Goal: Transaction & Acquisition: Purchase product/service

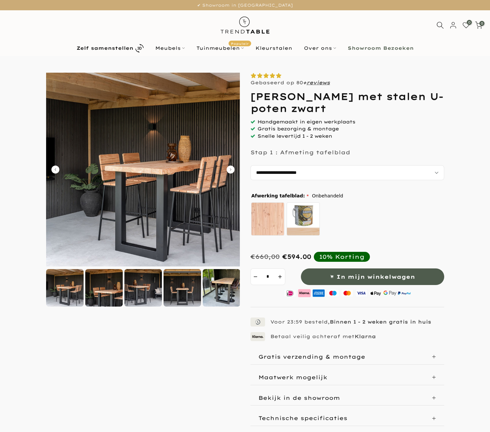
click at [286, 174] on select "**********" at bounding box center [348, 172] width 194 height 15
select select "**********"
click at [109, 282] on div at bounding box center [104, 288] width 38 height 38
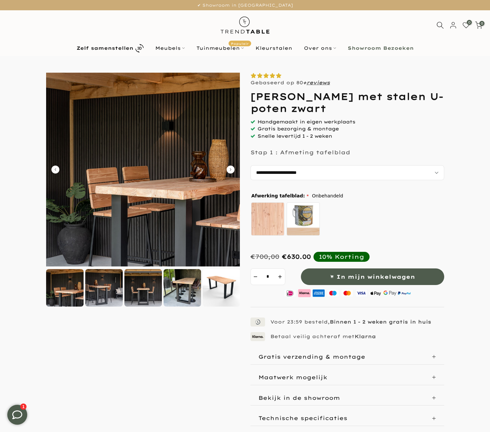
click at [139, 292] on div at bounding box center [143, 288] width 38 height 38
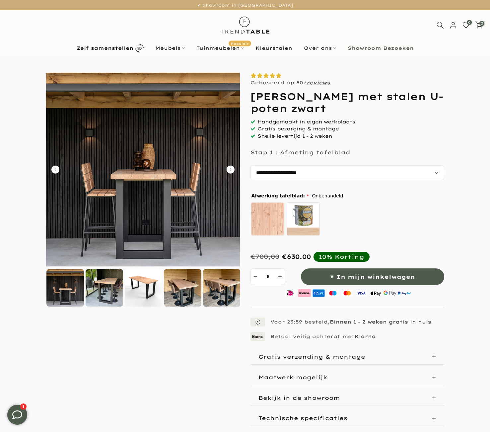
click at [166, 291] on div at bounding box center [183, 288] width 38 height 38
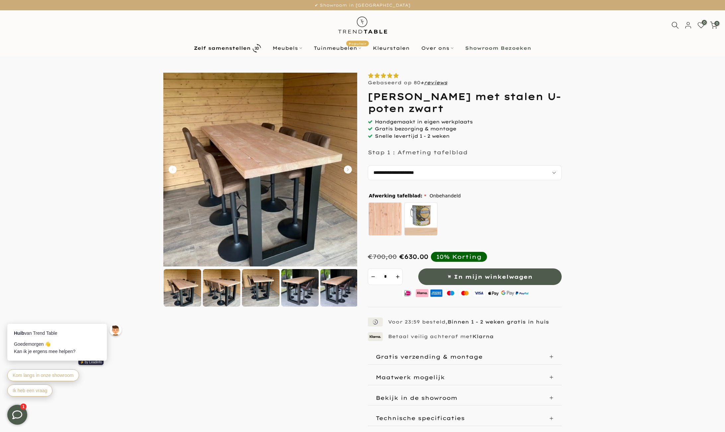
click at [247, 158] on img at bounding box center [260, 170] width 194 height 194
click at [271, 181] on img at bounding box center [260, 170] width 194 height 194
drag, startPoint x: 265, startPoint y: 301, endPoint x: 260, endPoint y: 297, distance: 6.9
click at [265, 301] on div at bounding box center [261, 288] width 38 height 38
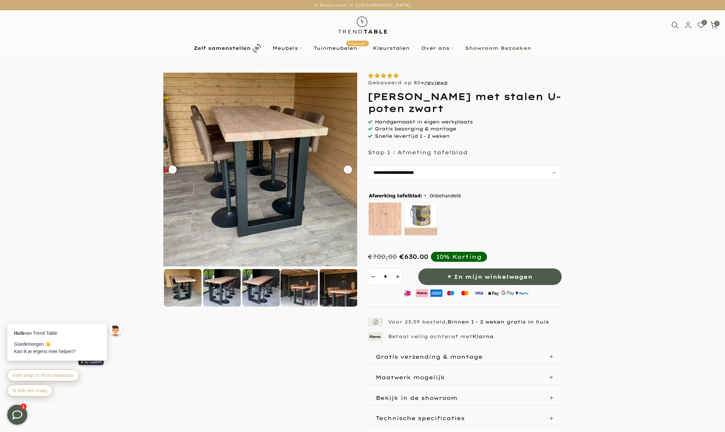
click at [199, 288] on img at bounding box center [183, 288] width 38 height 38
click at [182, 290] on img at bounding box center [183, 288] width 38 height 38
click at [342, 295] on div at bounding box center [339, 288] width 38 height 38
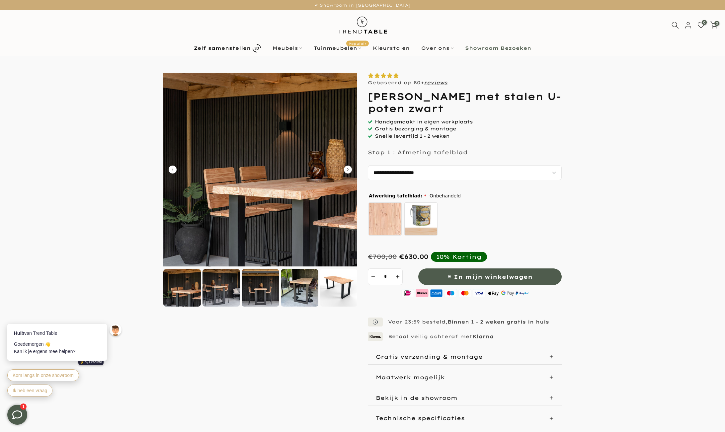
click at [212, 287] on div at bounding box center [221, 288] width 38 height 38
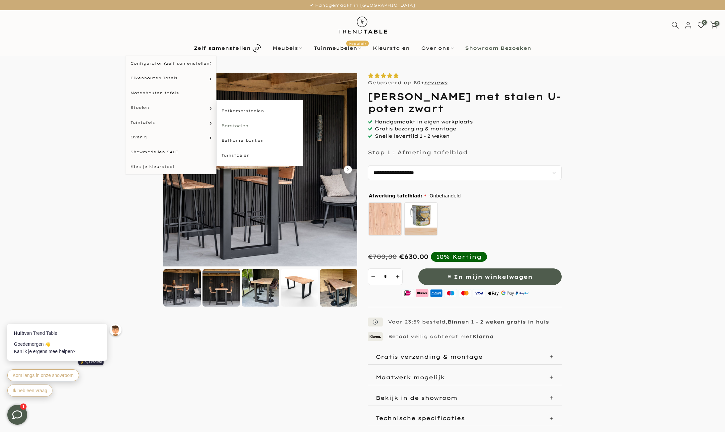
click at [236, 126] on link "Barstoelen" at bounding box center [259, 125] width 86 height 15
